Goal: Task Accomplishment & Management: Use online tool/utility

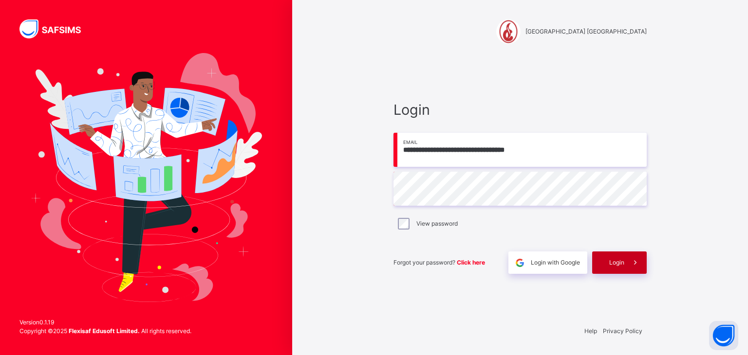
click at [610, 260] on span "Login" at bounding box center [616, 263] width 15 height 9
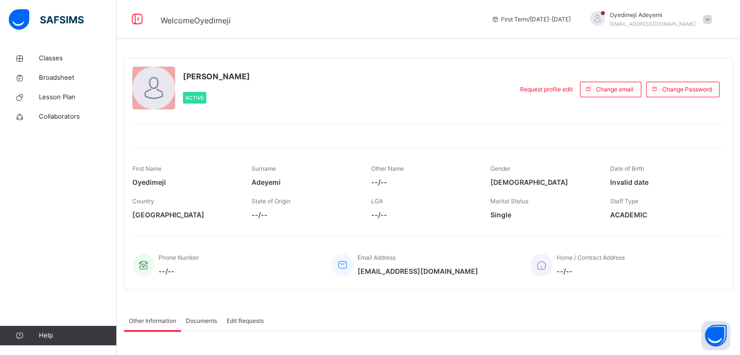
click at [610, 260] on span "Home / Contract Address" at bounding box center [591, 257] width 68 height 7
click at [50, 64] on link "Classes" at bounding box center [58, 58] width 117 height 19
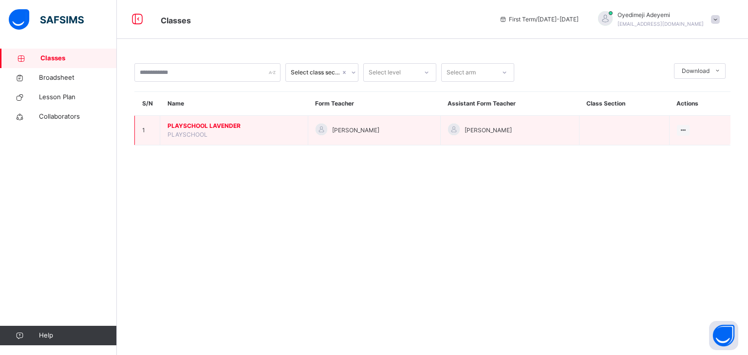
click at [201, 127] on span "PLAYSCHOOL LAVENDER" at bounding box center [233, 126] width 133 height 9
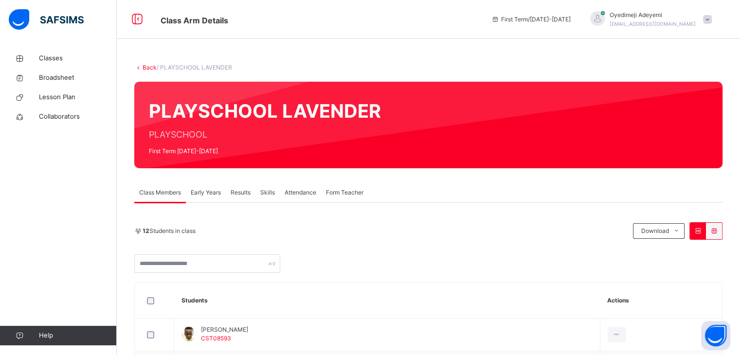
click at [296, 193] on span "Attendance" at bounding box center [301, 192] width 32 height 9
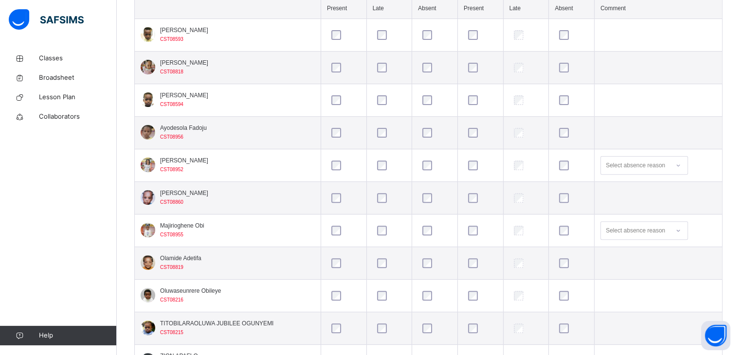
scroll to position [122, 0]
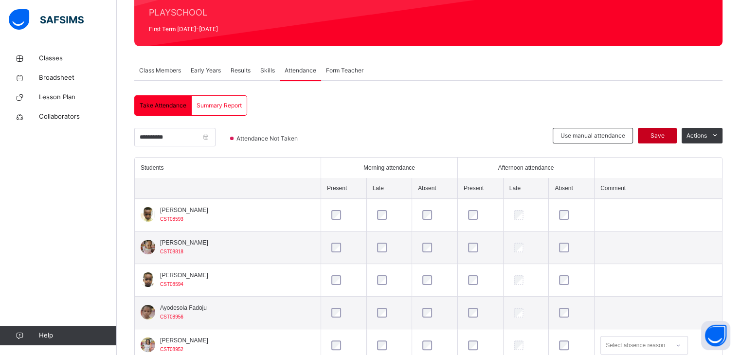
click at [668, 137] on span "Save" at bounding box center [658, 135] width 24 height 9
